Goal: Task Accomplishment & Management: Use online tool/utility

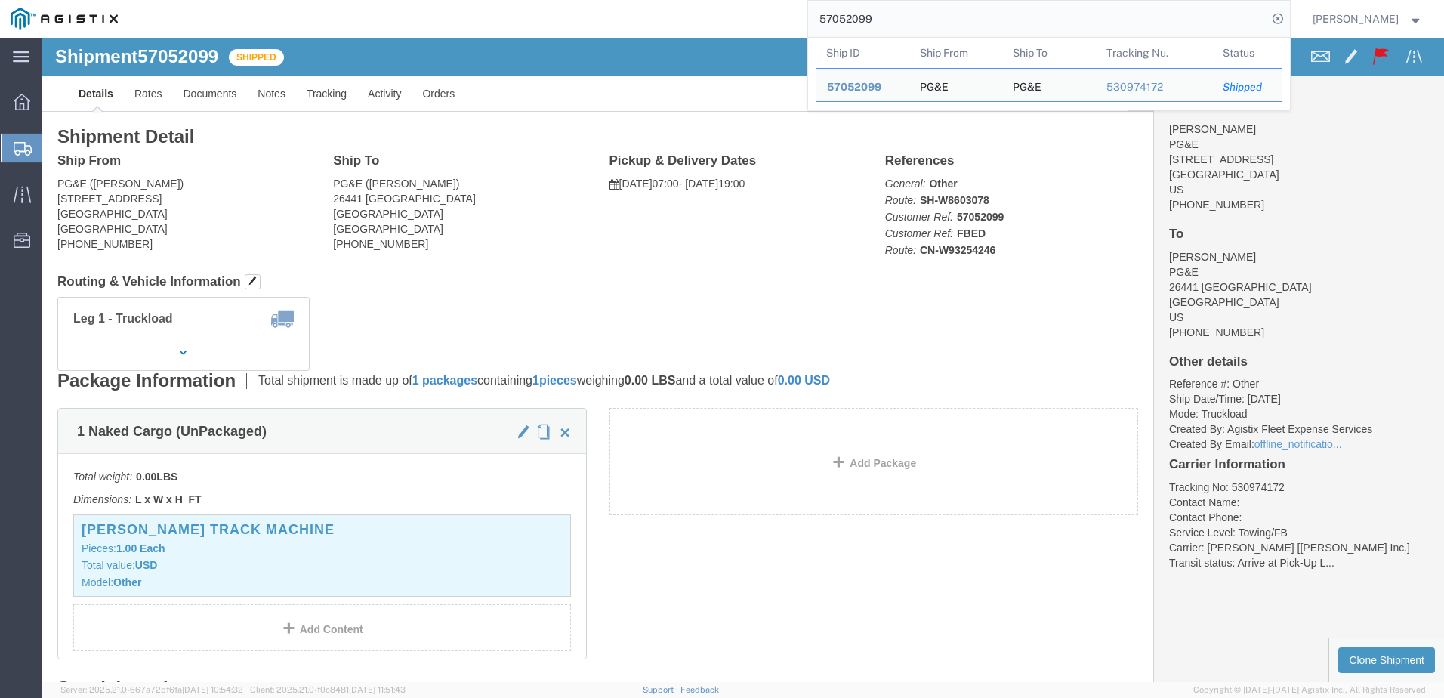
drag, startPoint x: 928, startPoint y: 17, endPoint x: 844, endPoint y: 14, distance: 83.9
click at [844, 14] on input "57052099" at bounding box center [1037, 19] width 459 height 36
paste input "43115"
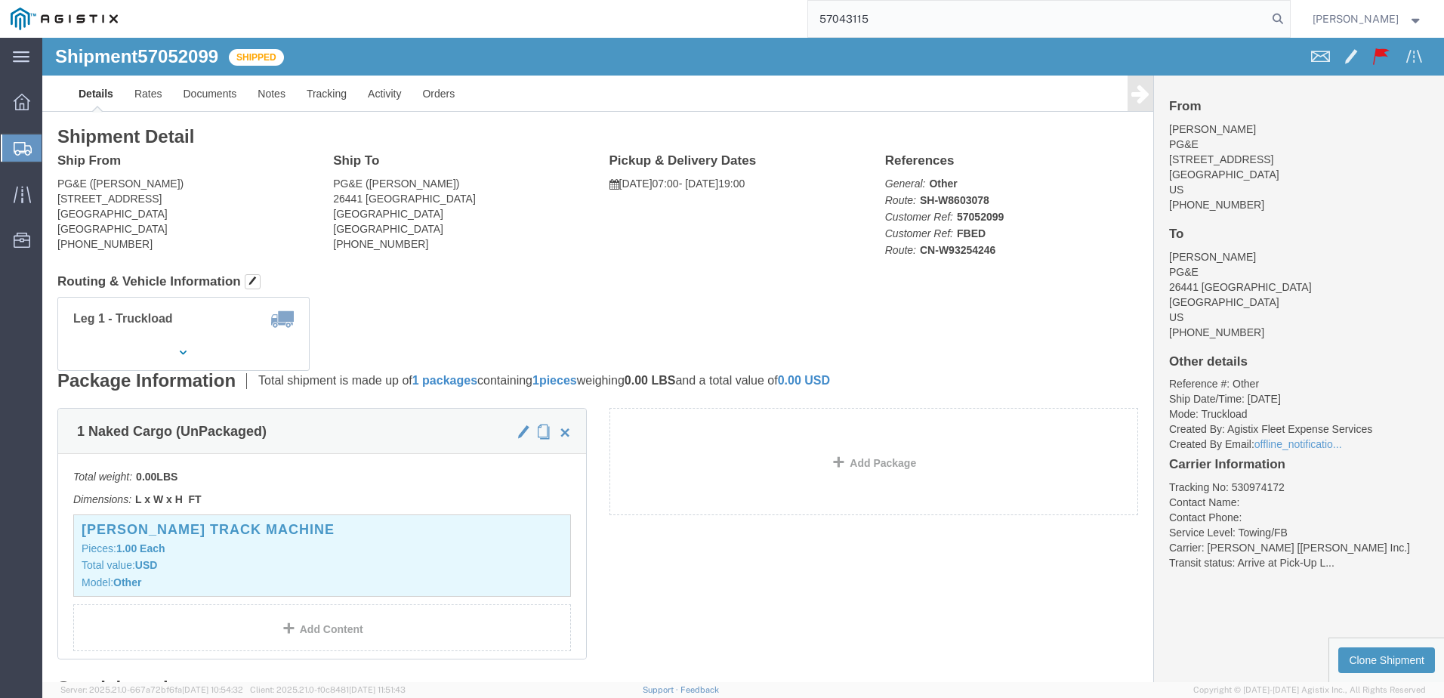
type input "57043115"
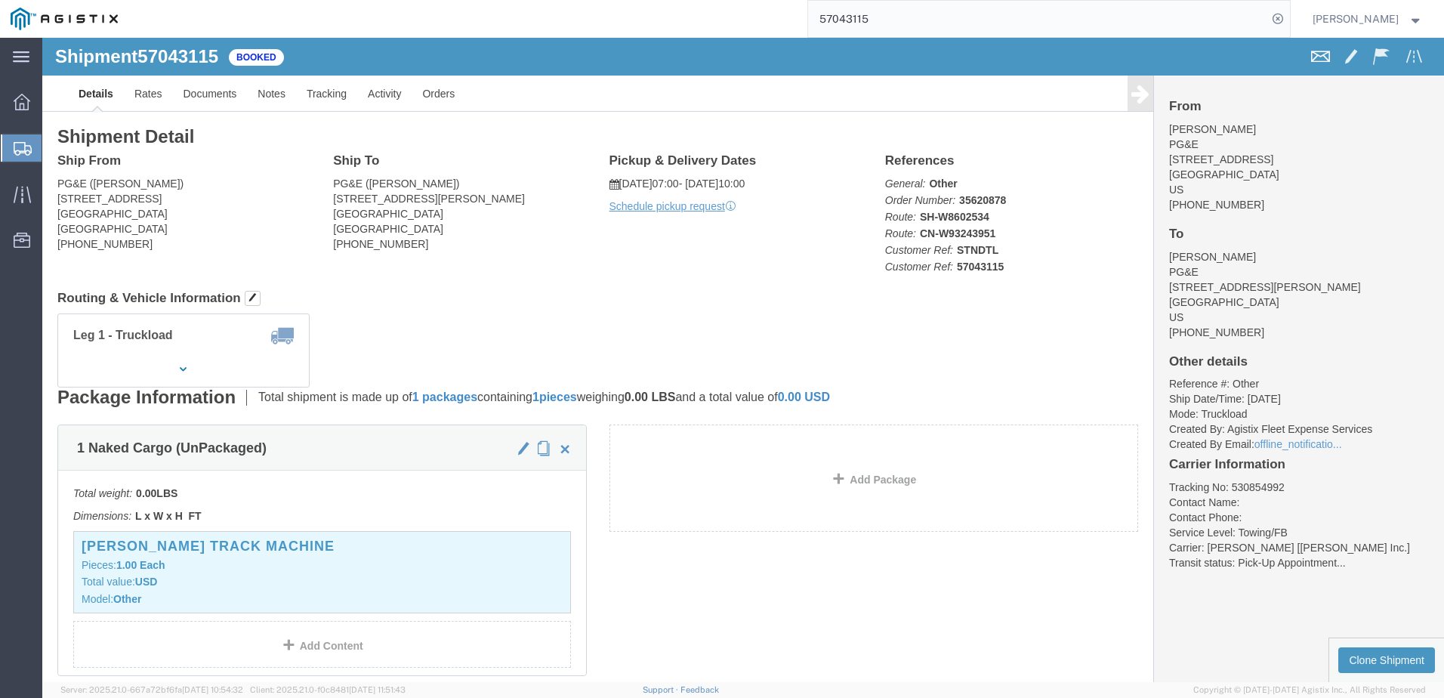
click span
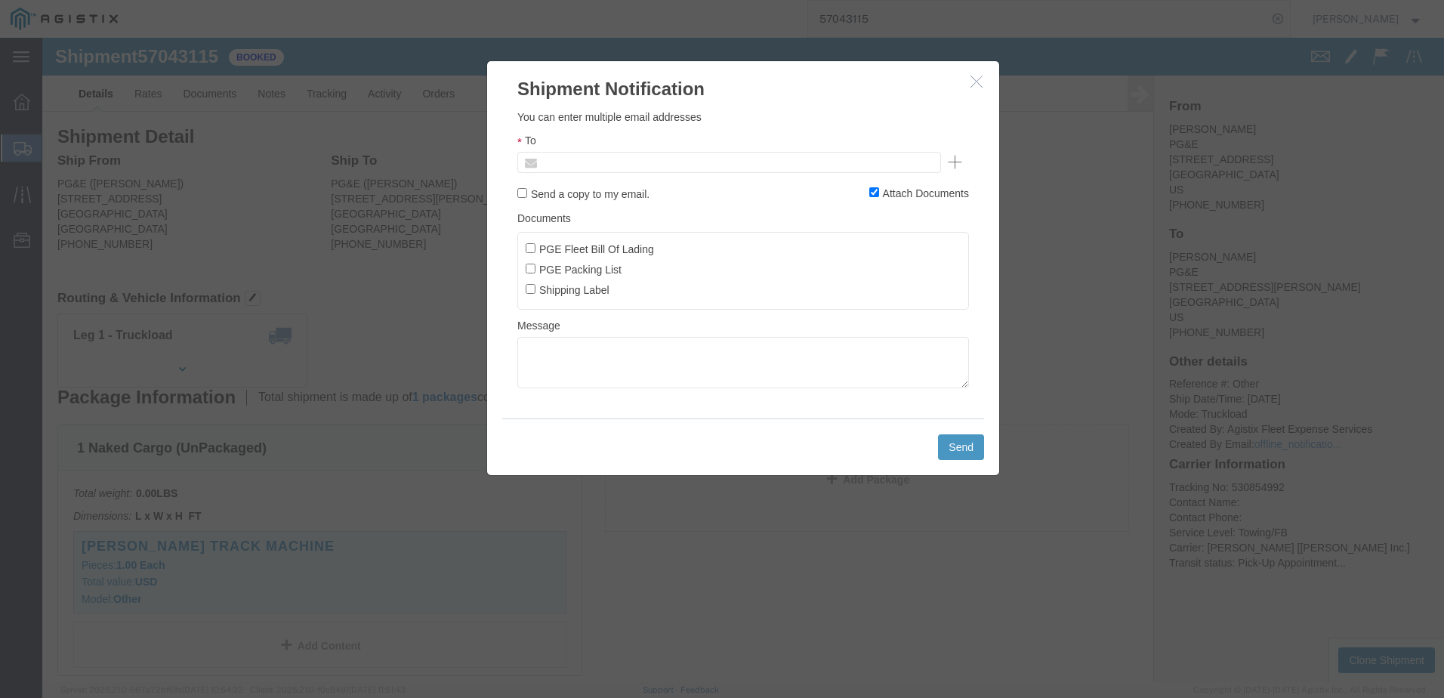
click input "text"
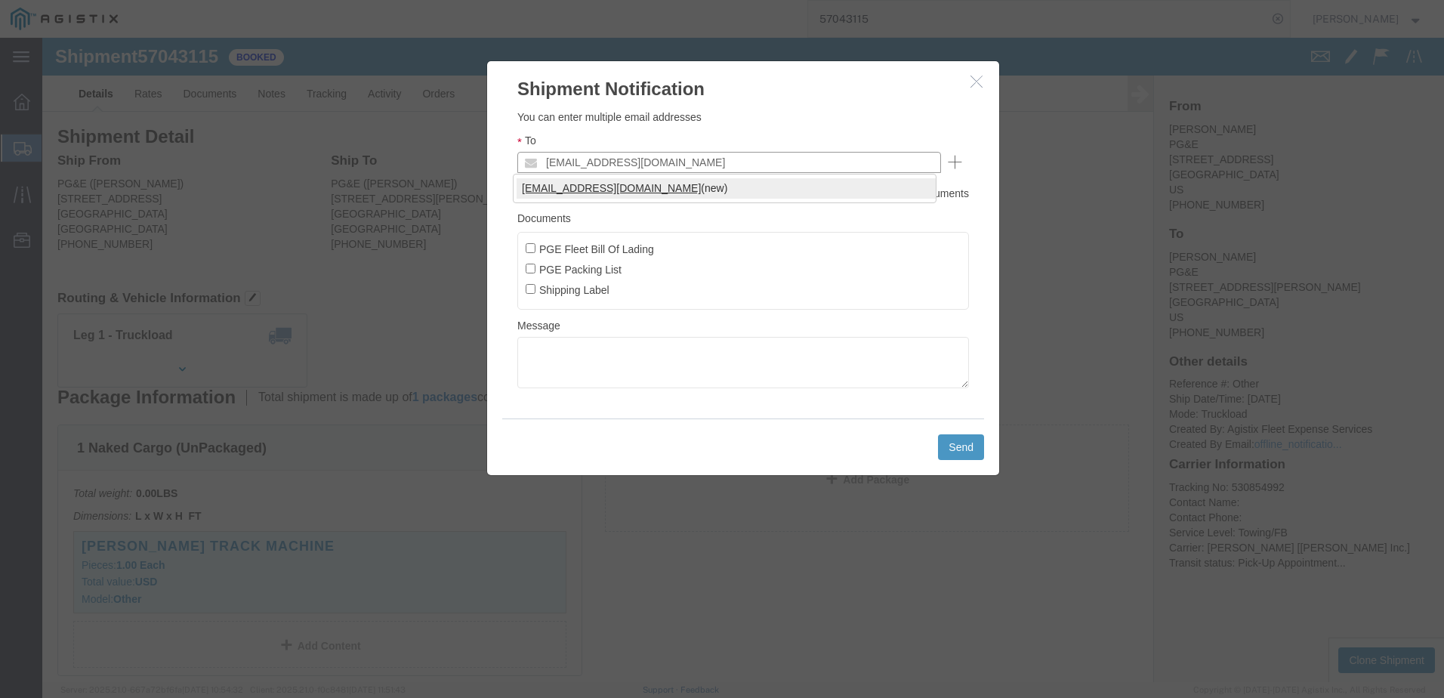
type input "[EMAIL_ADDRESS][DOMAIN_NAME]"
click input "PGE Fleet Bill Of Lading"
checkbox input "true"
click button "Send"
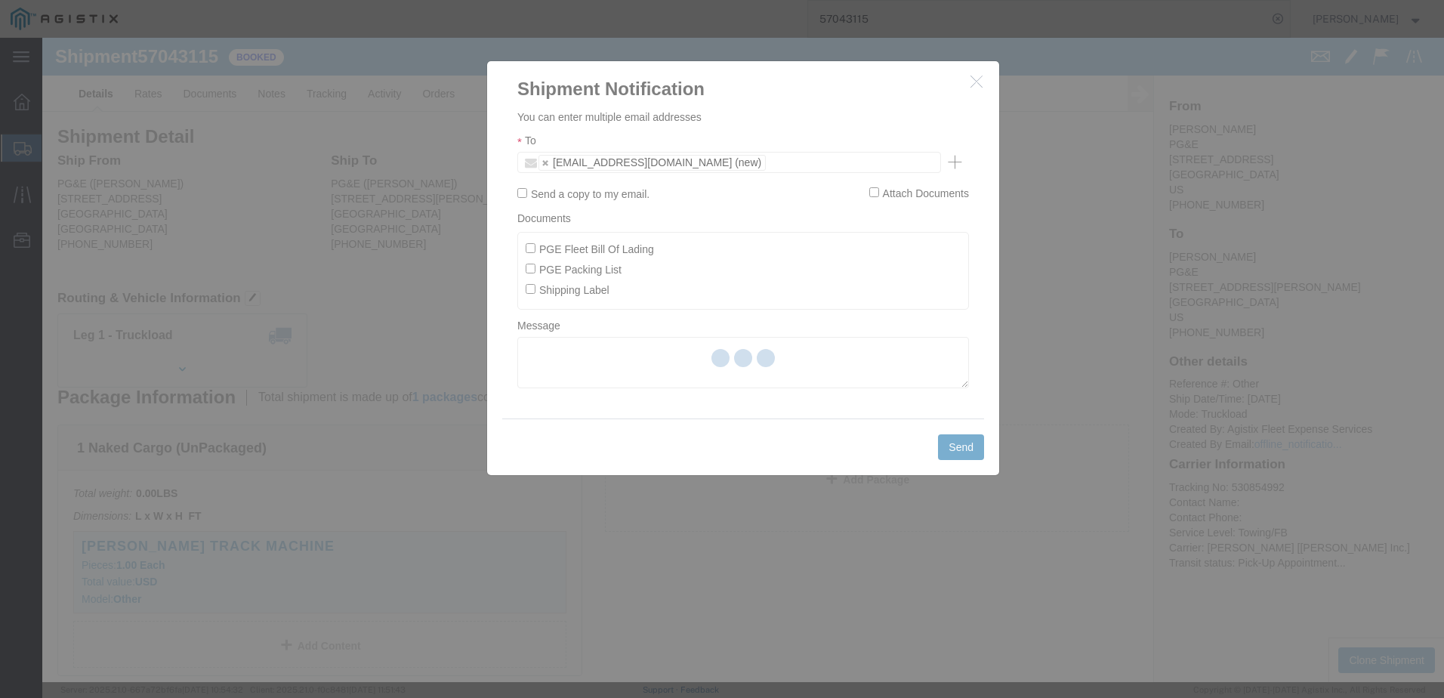
checkbox input "false"
